Goal: Information Seeking & Learning: Check status

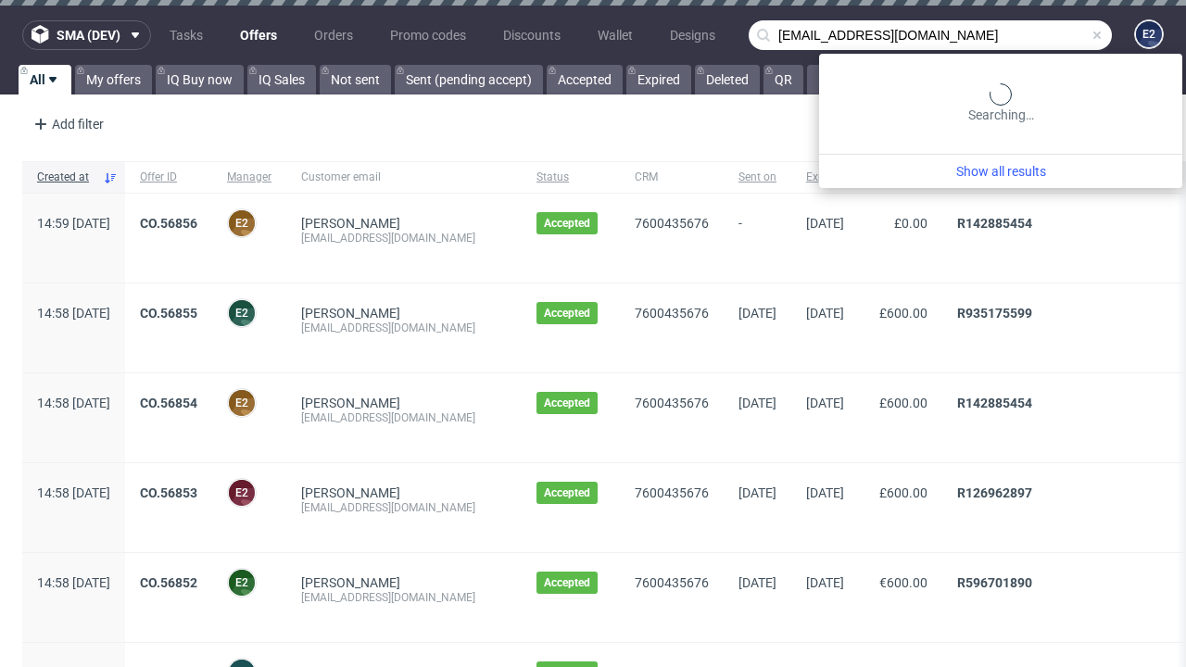
type input "[EMAIL_ADDRESS][DOMAIN_NAME]"
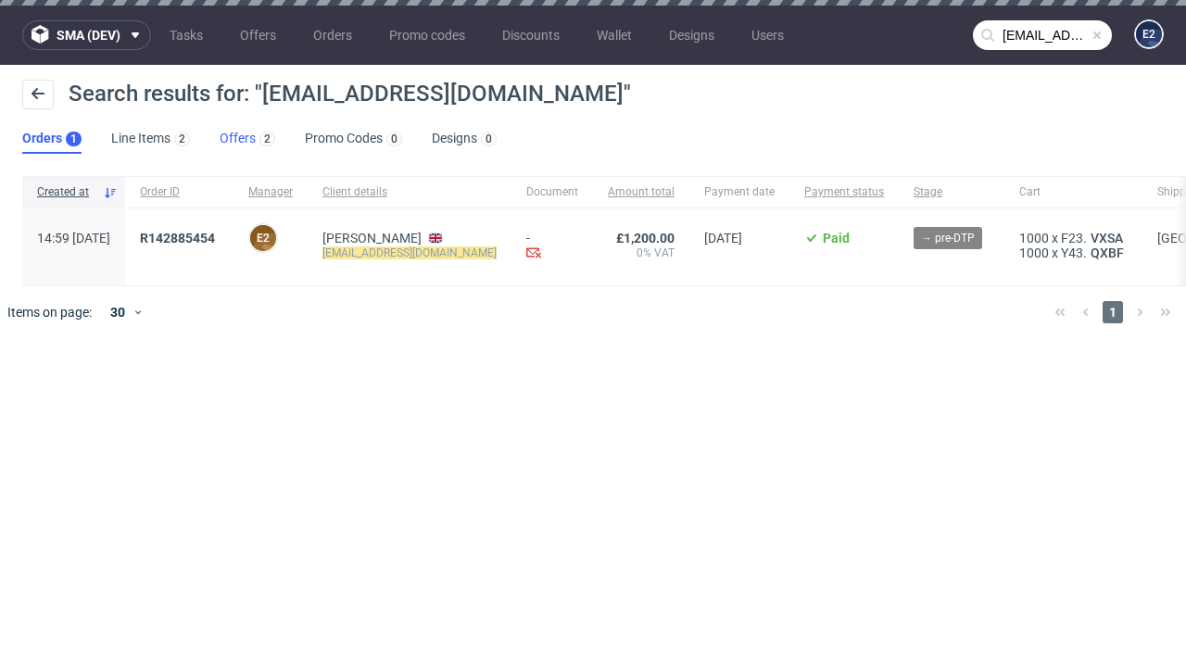
click at [247, 139] on link "Offers 2" at bounding box center [248, 139] width 56 height 30
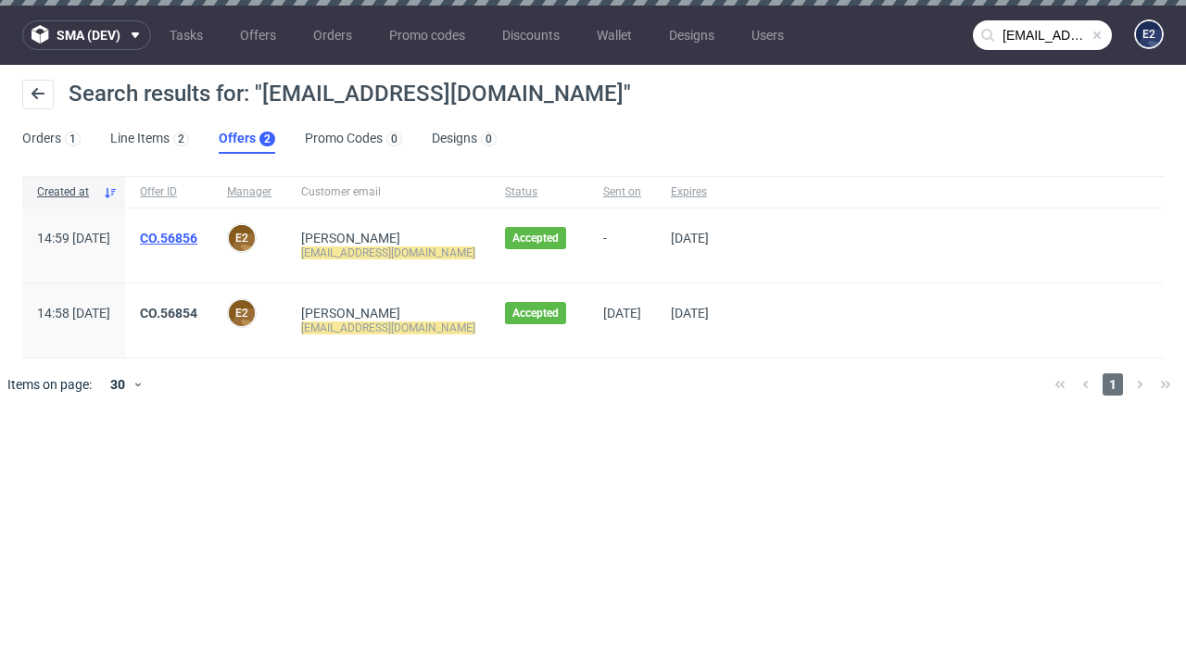
click at [197, 238] on link "CO.56856" at bounding box center [168, 238] width 57 height 15
